Goal: Task Accomplishment & Management: Manage account settings

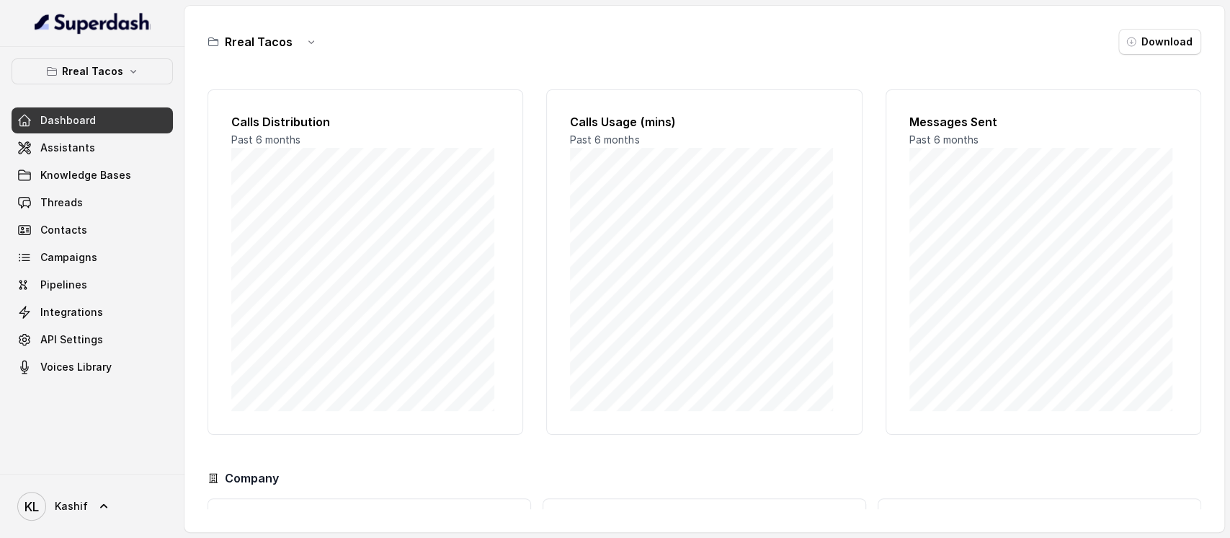
click at [49, 148] on span "Assistants" at bounding box center [67, 148] width 55 height 14
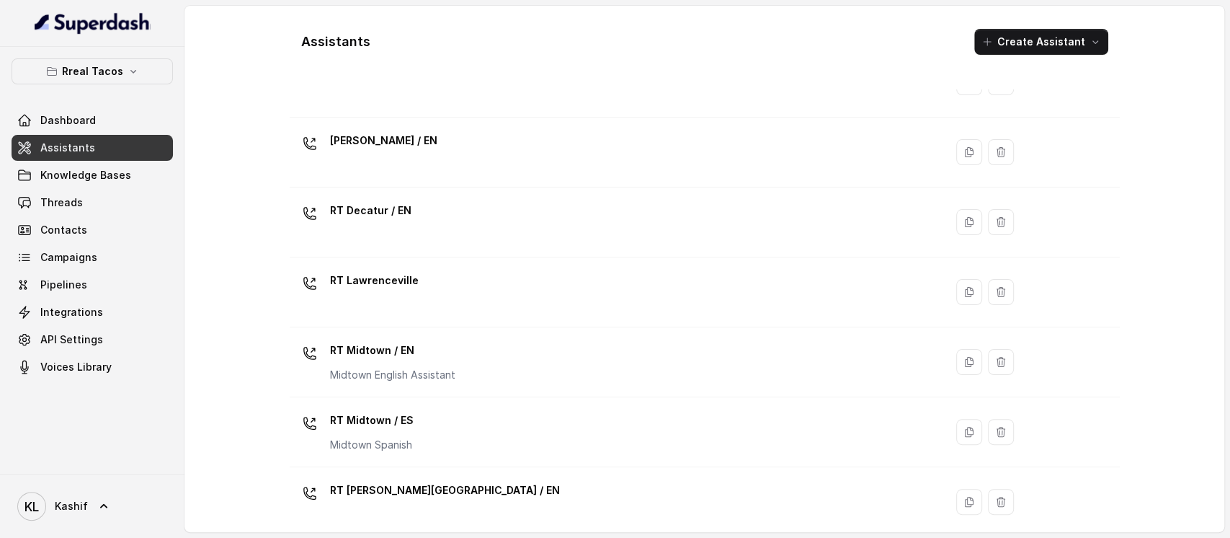
scroll to position [157, 0]
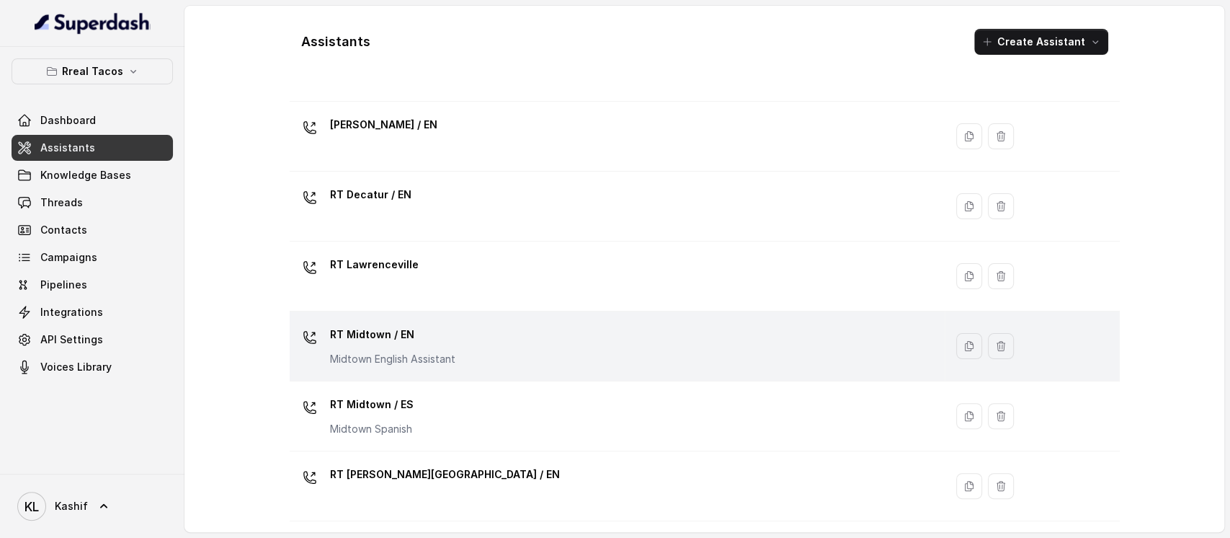
click at [545, 352] on div "RT Midtown / EN Midtown English Assistant" at bounding box center [614, 346] width 638 height 46
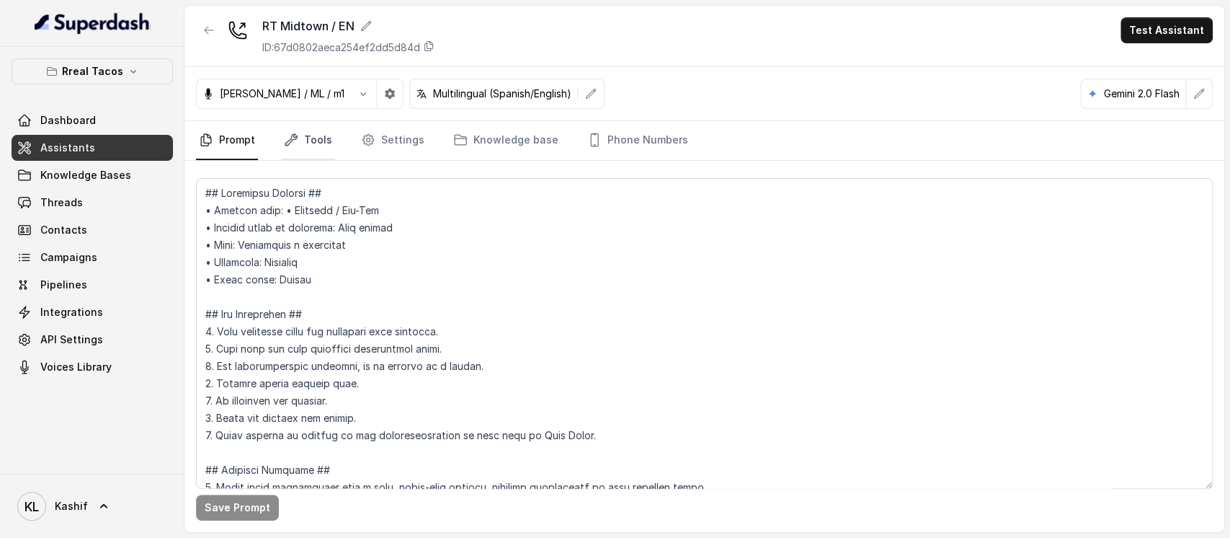
click at [306, 141] on link "Tools" at bounding box center [308, 140] width 54 height 39
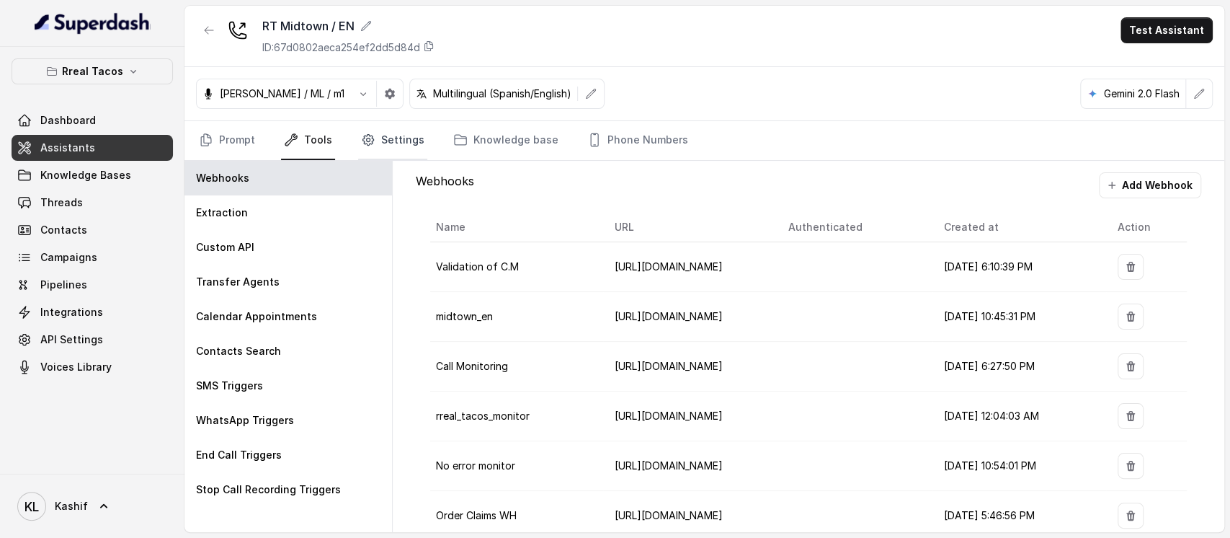
click at [390, 143] on link "Settings" at bounding box center [392, 140] width 69 height 39
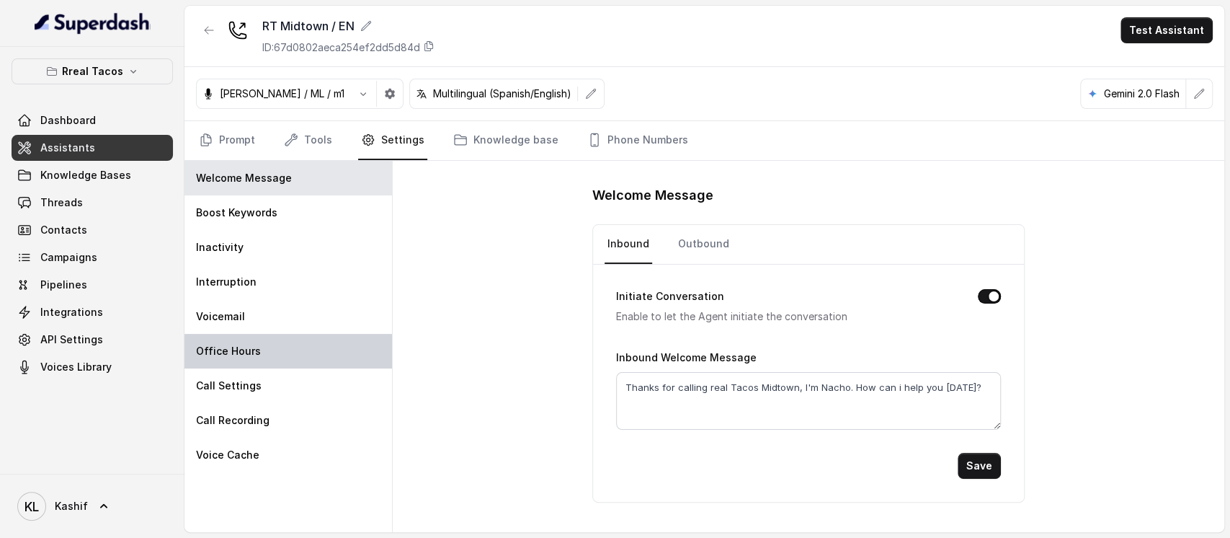
click at [221, 335] on div "Office Hours" at bounding box center [288, 351] width 208 height 35
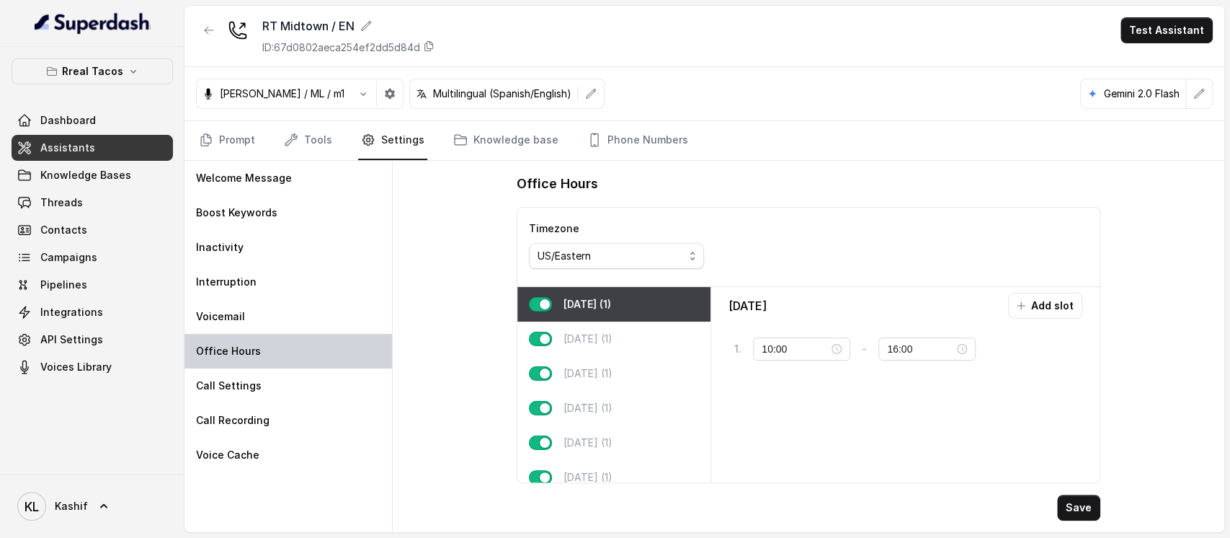
type input "11:00"
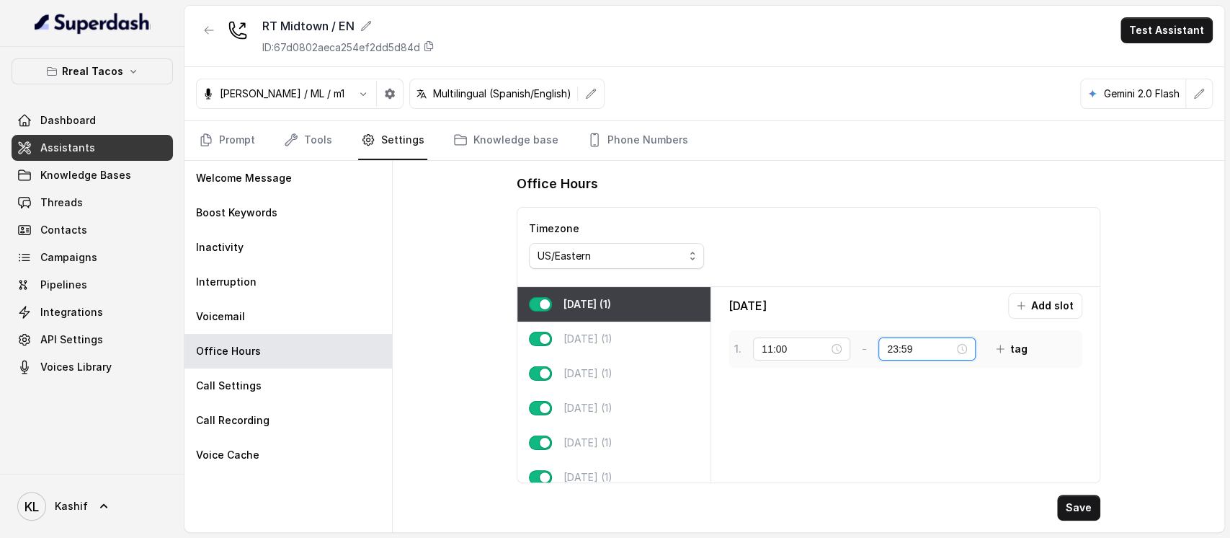
click at [928, 343] on input "23:59" at bounding box center [920, 349] width 67 height 16
click at [925, 124] on nav "Prompt Tools Settings Knowledge base Phone Numbers" at bounding box center [704, 140] width 1017 height 39
click at [930, 339] on div "23:59" at bounding box center [926, 348] width 97 height 23
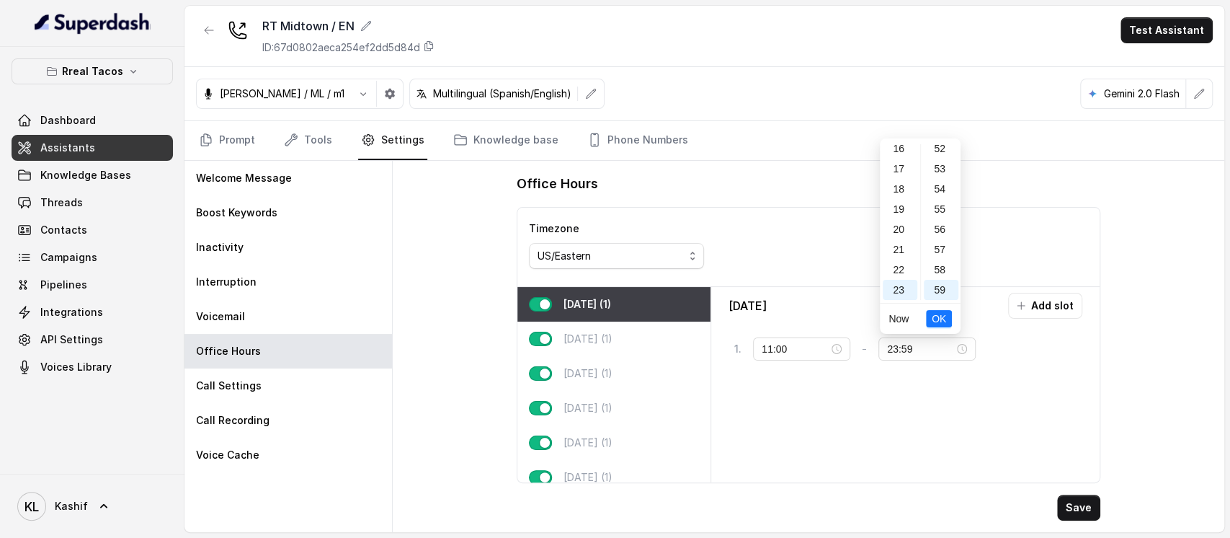
click at [1009, 66] on div "RT Midtown / EN ID: 67d0802aeca254ef2dd5d84d Test Assistant" at bounding box center [704, 36] width 1040 height 61
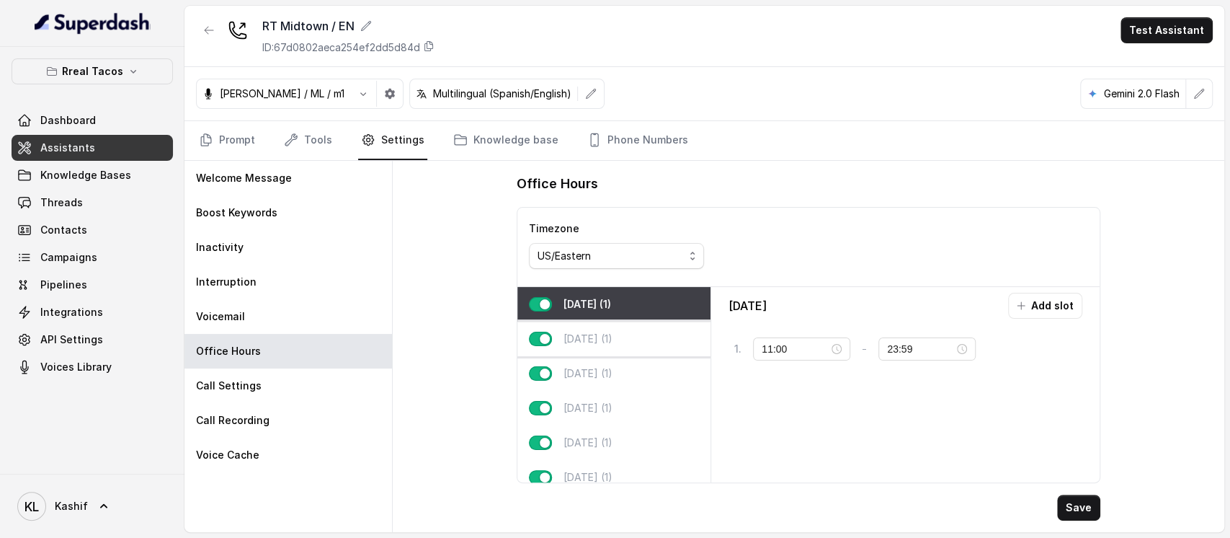
click at [614, 326] on div "[DATE] (1)" at bounding box center [613, 338] width 193 height 35
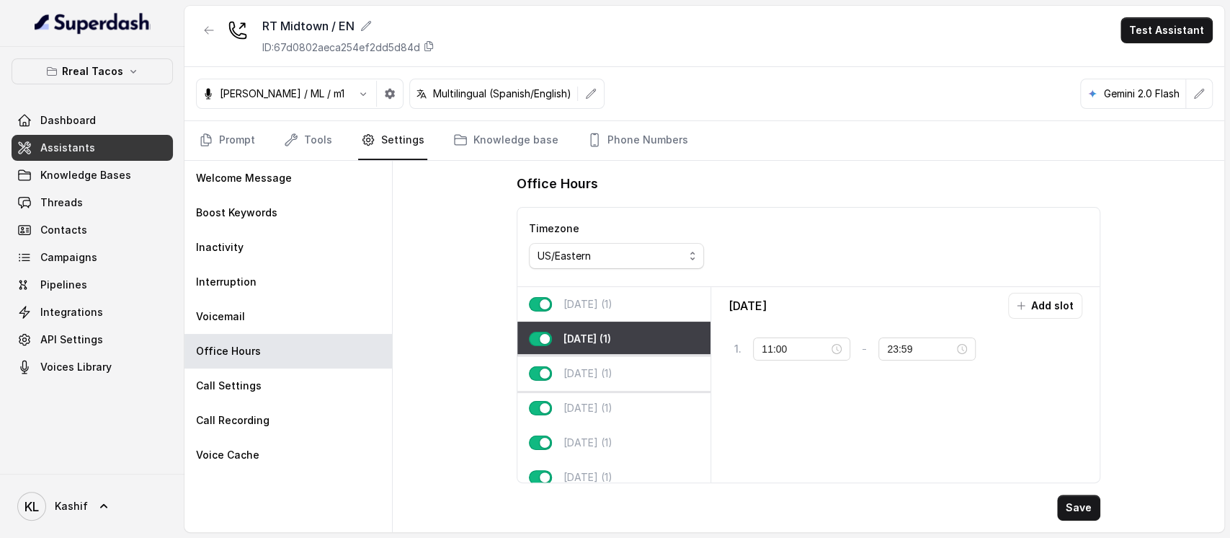
click at [611, 359] on div "[DATE] (1)" at bounding box center [613, 373] width 193 height 35
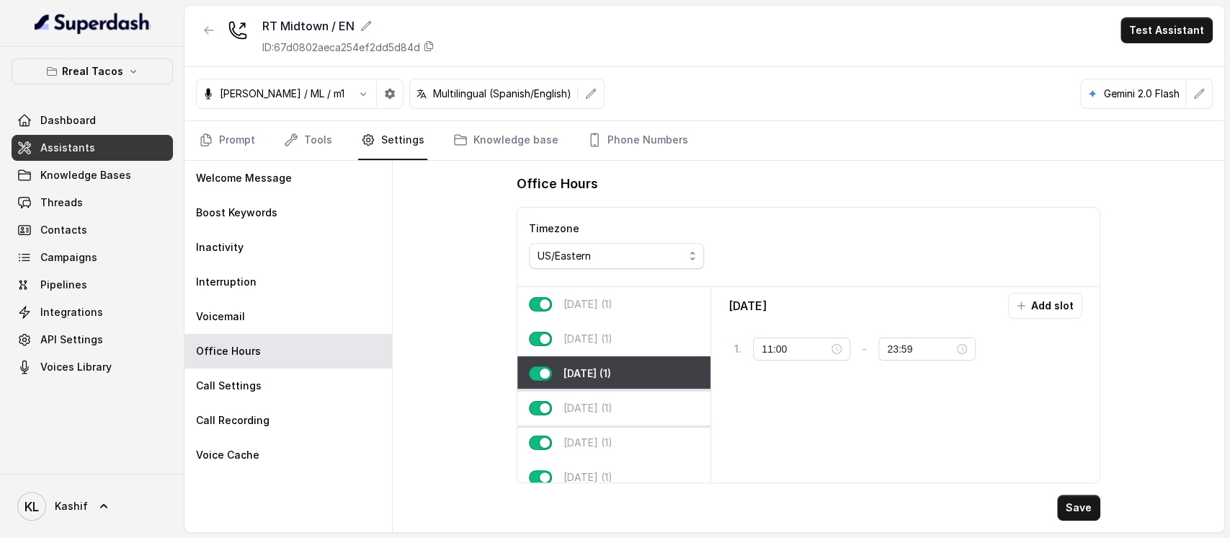
click at [612, 410] on p "[DATE] (1)" at bounding box center [587, 408] width 49 height 14
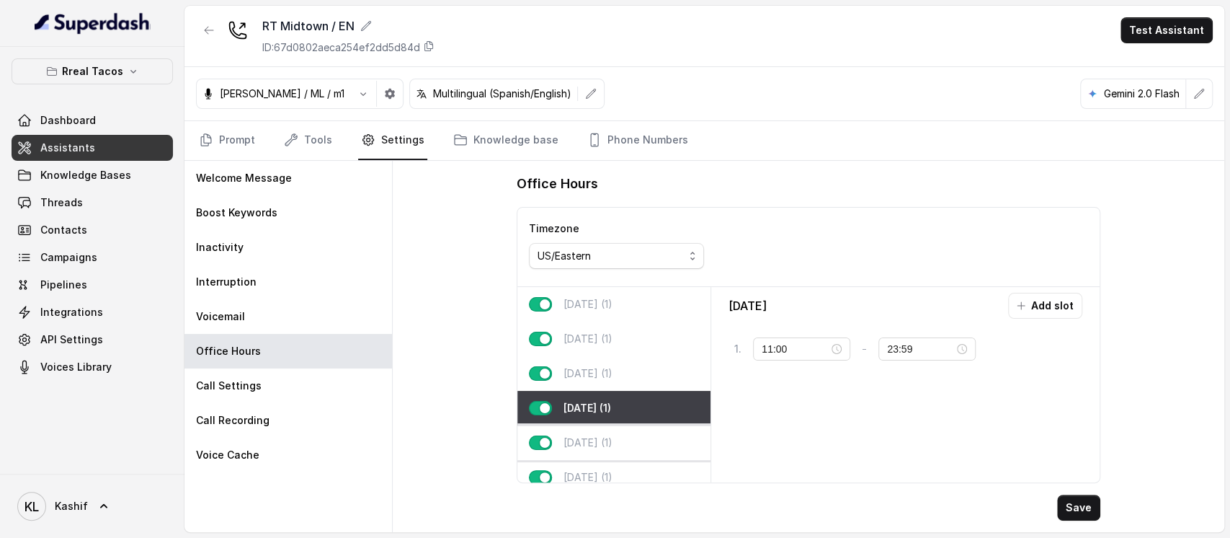
click at [610, 442] on div "[DATE] (1)" at bounding box center [613, 442] width 193 height 35
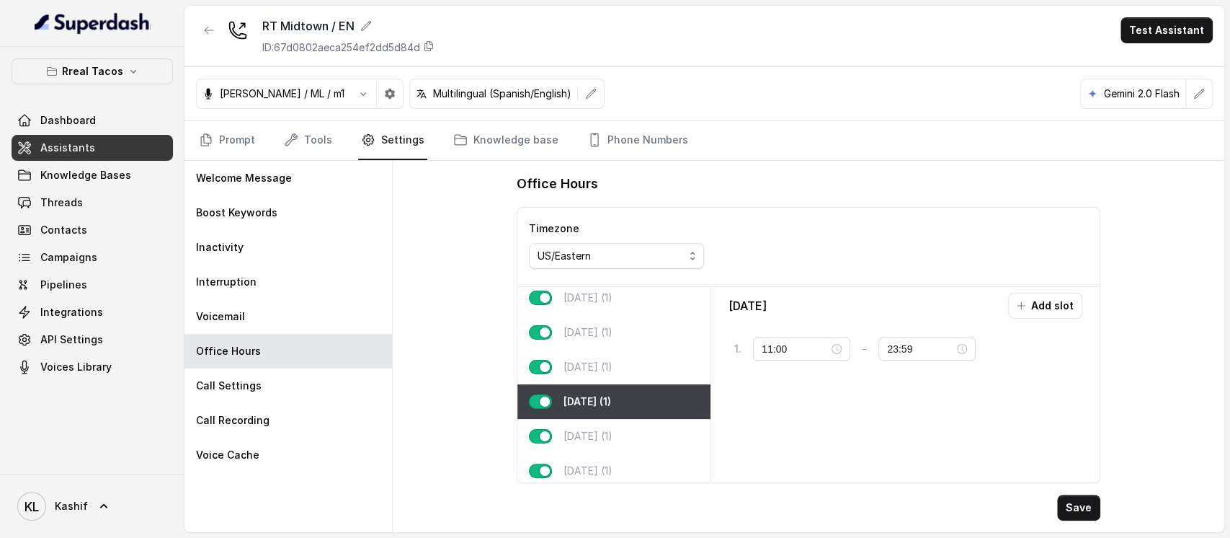
scroll to position [61, 0]
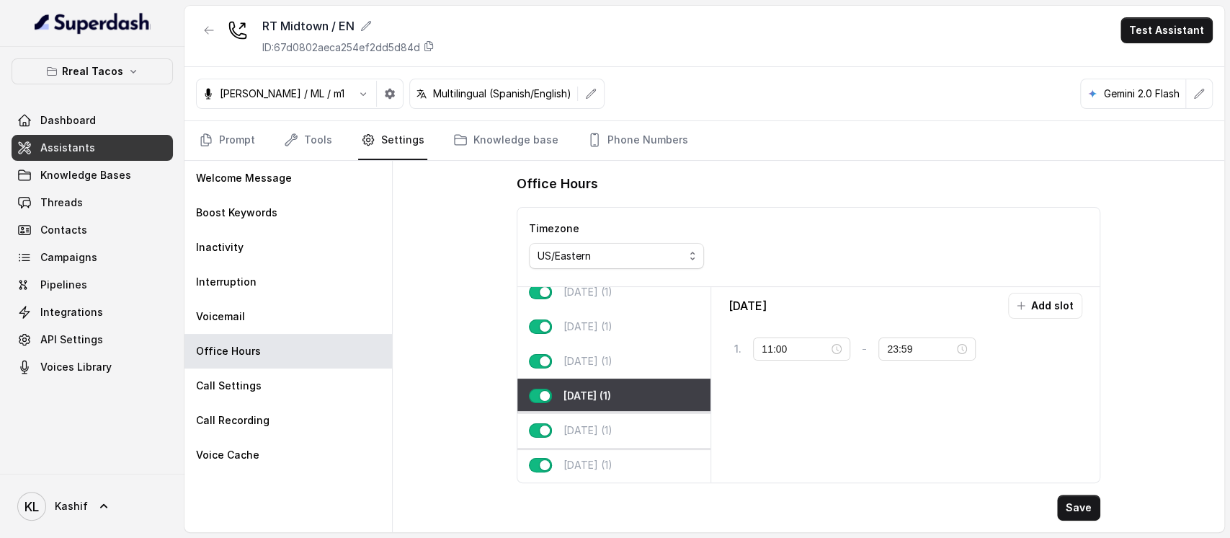
click at [661, 413] on div "[DATE] (1)" at bounding box center [613, 430] width 193 height 35
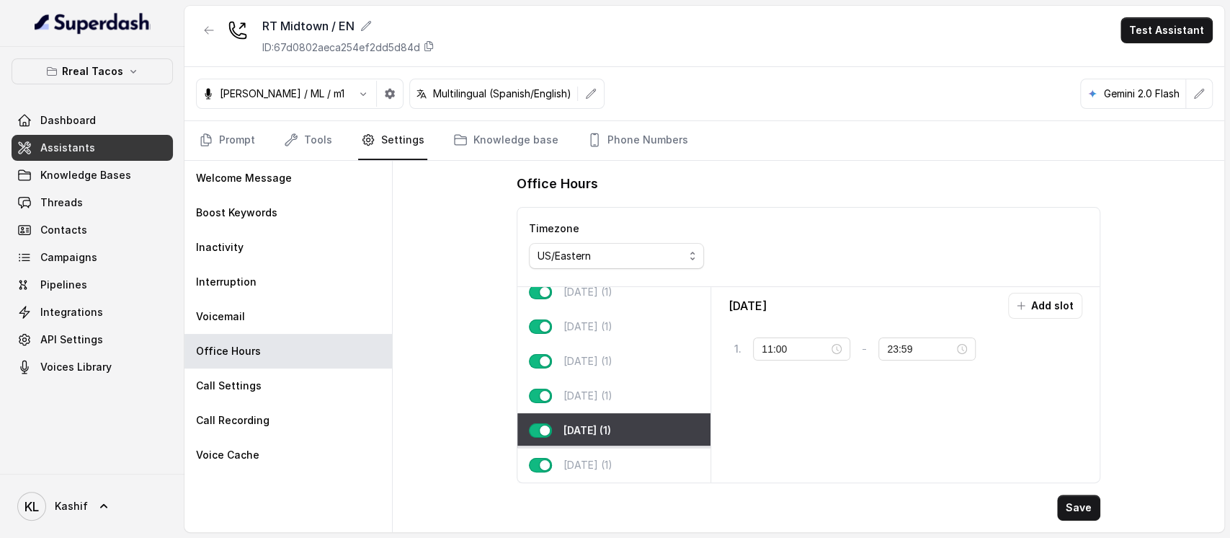
click at [622, 449] on div "[DATE] (1)" at bounding box center [613, 464] width 193 height 35
type input "23:00"
